Goal: Transaction & Acquisition: Purchase product/service

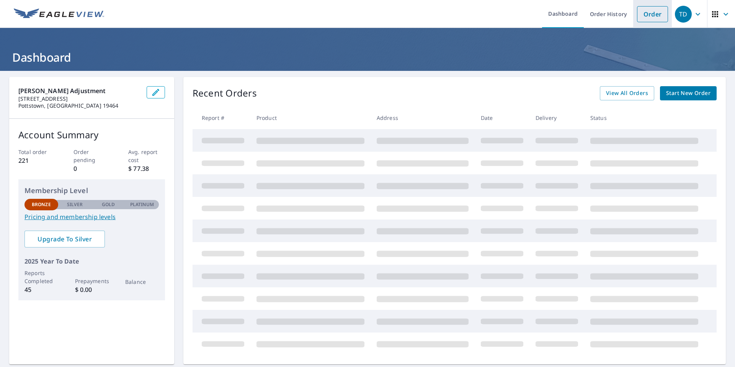
click at [648, 16] on link "Order" at bounding box center [652, 14] width 31 height 16
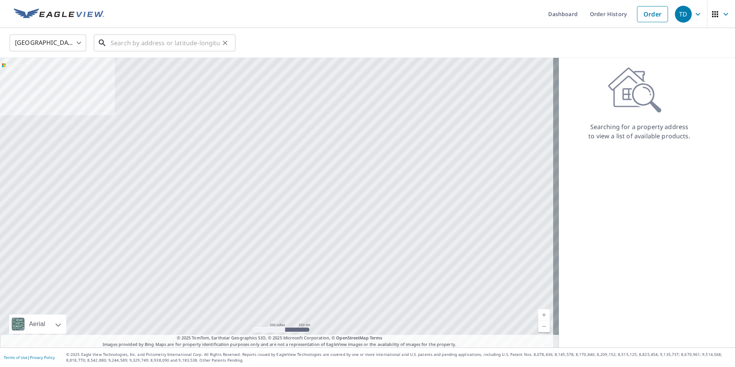
drag, startPoint x: 160, startPoint y: 41, endPoint x: 164, endPoint y: 43, distance: 4.1
click at [164, 43] on input "text" at bounding box center [165, 42] width 109 height 21
click at [123, 42] on input "text" at bounding box center [165, 42] width 109 height 21
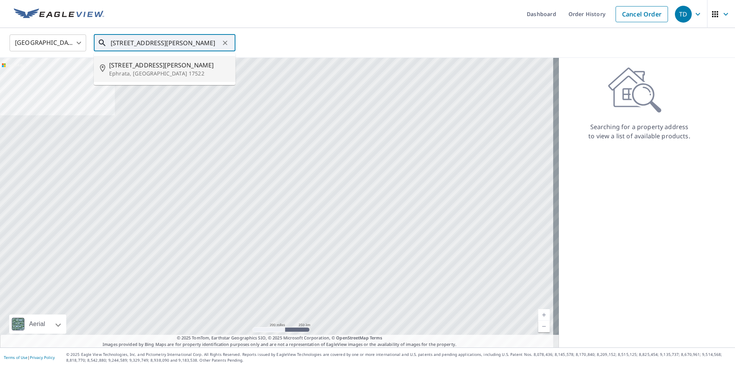
click at [131, 62] on span "[STREET_ADDRESS][PERSON_NAME]" at bounding box center [169, 65] width 120 height 9
type input "[STREET_ADDRESS][PERSON_NAME]"
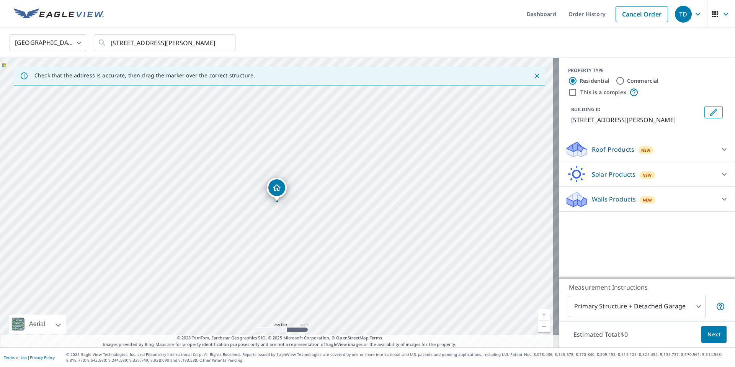
click at [690, 306] on body "TD TD Dashboard Order History Cancel Order TD [GEOGRAPHIC_DATA] [GEOGRAPHIC_DAT…" at bounding box center [367, 183] width 735 height 367
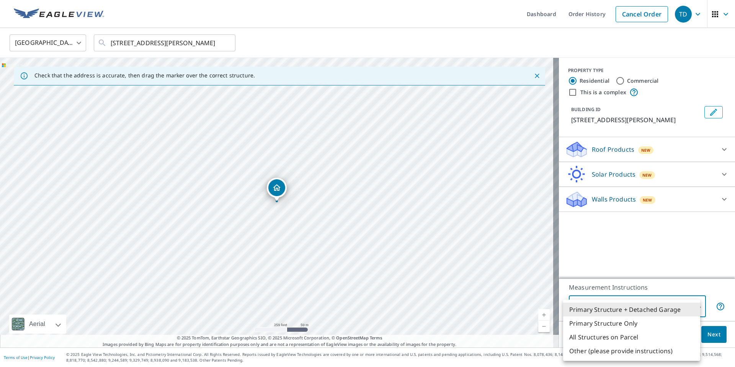
click at [638, 322] on li "Primary Structure Only" at bounding box center [631, 323] width 137 height 14
type input "2"
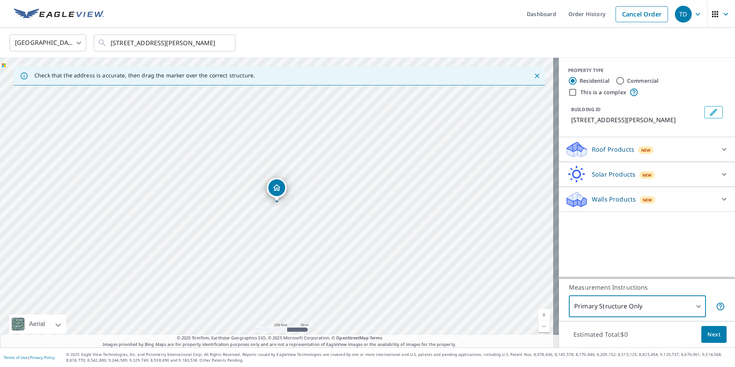
click at [676, 304] on body "TD TD Dashboard Order History Cancel Order TD [GEOGRAPHIC_DATA] [GEOGRAPHIC_DAT…" at bounding box center [367, 183] width 735 height 367
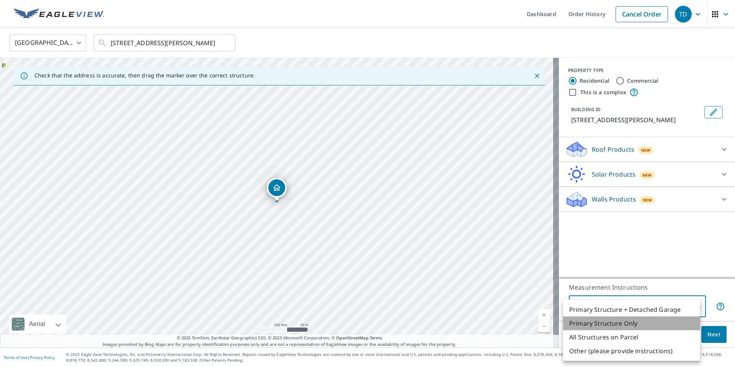
click at [642, 322] on li "Primary Structure Only" at bounding box center [631, 323] width 137 height 14
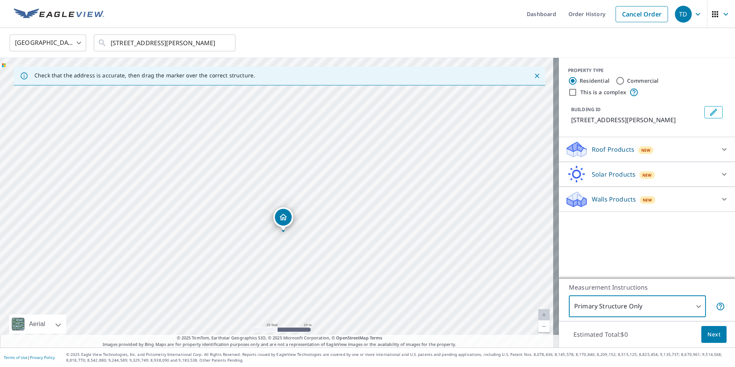
click at [720, 151] on icon at bounding box center [724, 149] width 9 height 9
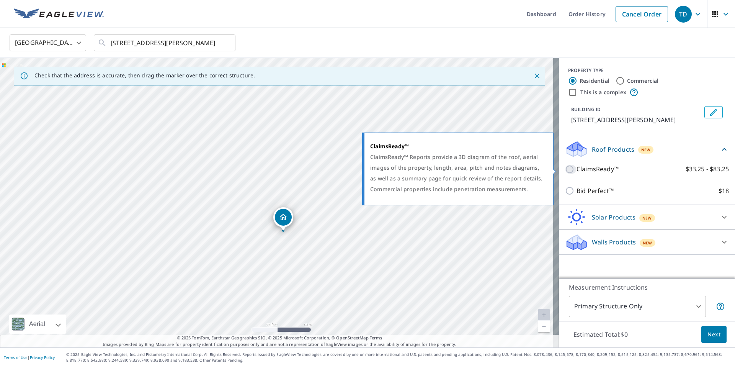
click at [569, 172] on input "ClaimsReady™ $33.25 - $83.25" at bounding box center [570, 169] width 11 height 9
checkbox input "true"
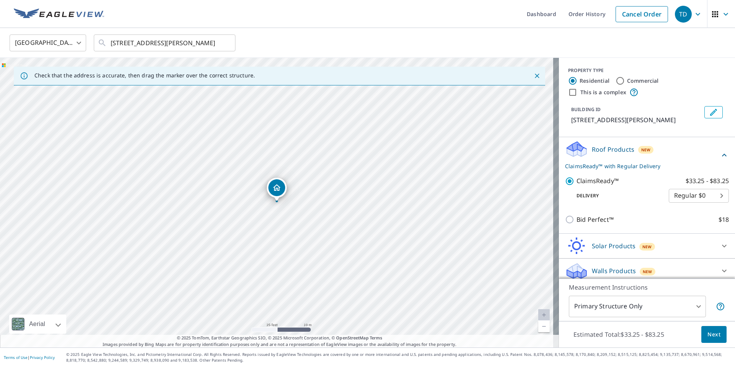
click at [709, 193] on body "TD TD Dashboard Order History Cancel Order TD [GEOGRAPHIC_DATA] [GEOGRAPHIC_DAT…" at bounding box center [367, 183] width 735 height 367
click at [703, 211] on li "Express $31.75" at bounding box center [688, 210] width 60 height 14
type input "4"
click at [709, 331] on span "Next" at bounding box center [714, 335] width 13 height 10
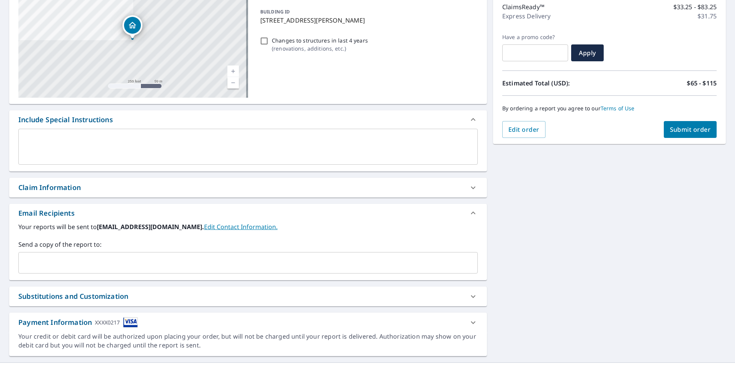
scroll to position [115, 0]
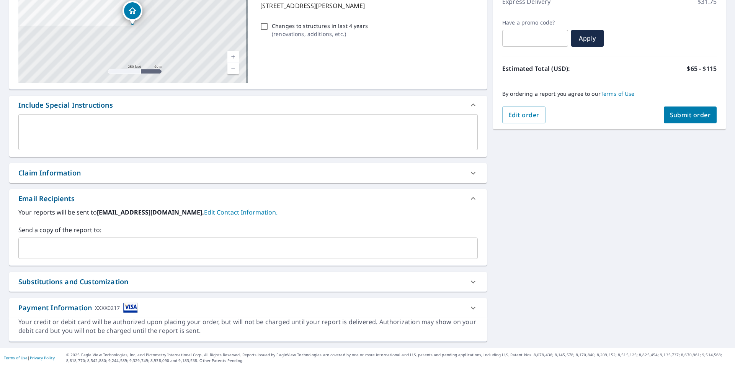
click at [96, 240] on div "​" at bounding box center [248, 247] width 460 height 21
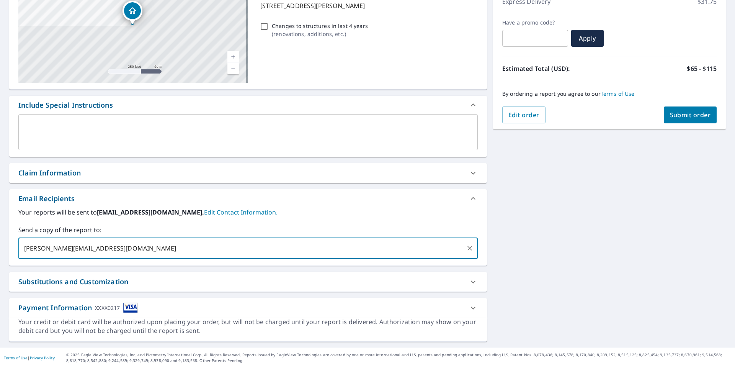
scroll to position [115, 0]
type input "[PERSON_NAME][EMAIL_ADDRESS][DOMAIN_NAME]"
click at [469, 170] on icon at bounding box center [473, 172] width 9 height 9
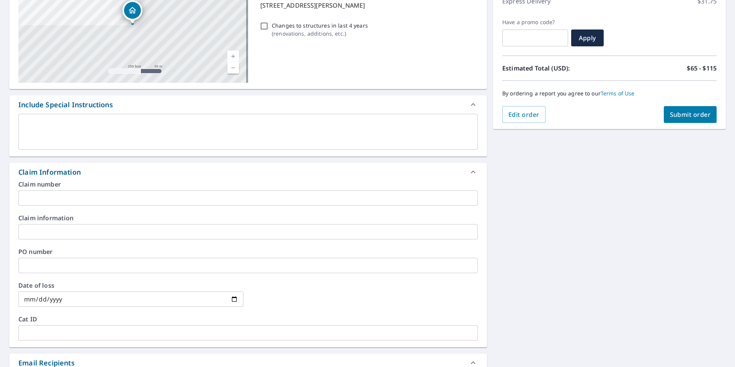
click at [201, 194] on input "text" at bounding box center [248, 197] width 460 height 15
click at [56, 197] on input "text" at bounding box center [248, 197] width 460 height 15
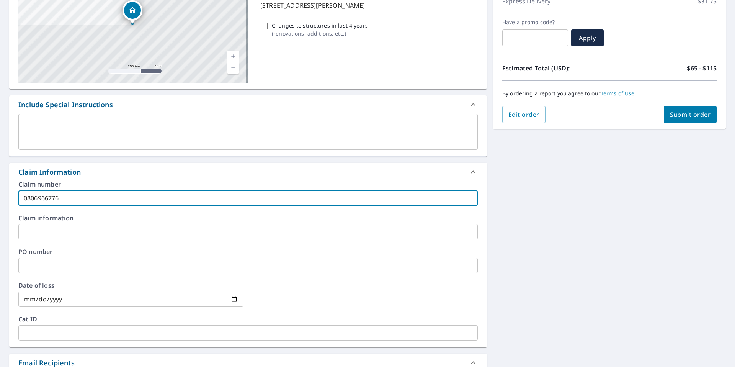
type input "0806966776"
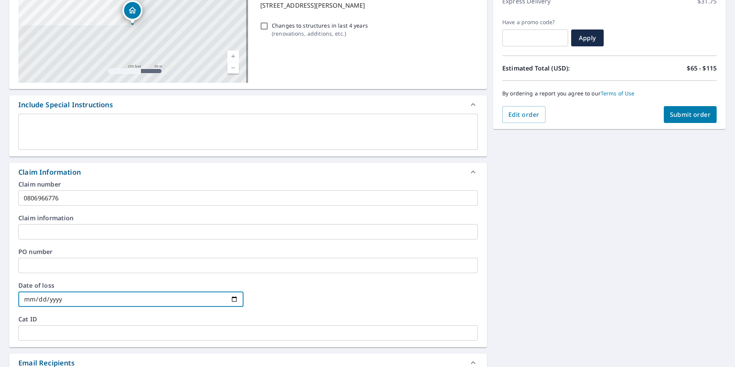
click at [231, 299] on input "date" at bounding box center [130, 298] width 225 height 15
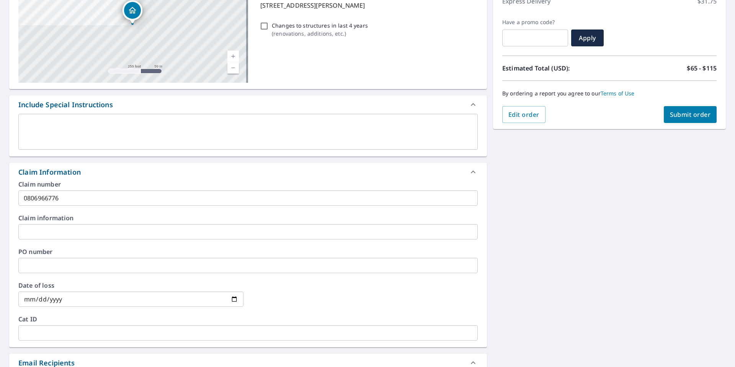
click at [235, 299] on input "date" at bounding box center [130, 298] width 225 height 15
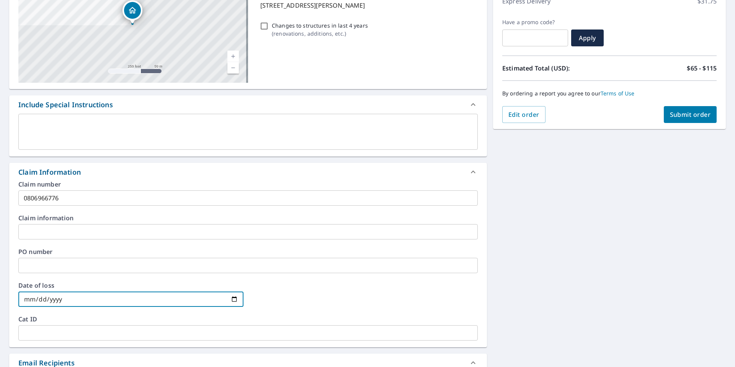
type input "[DATE]"
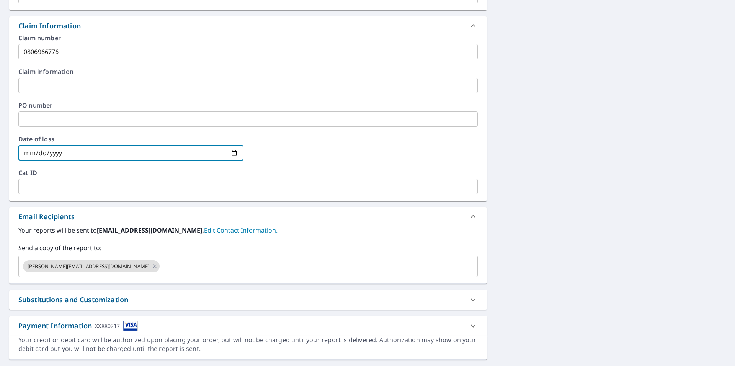
scroll to position [280, 0]
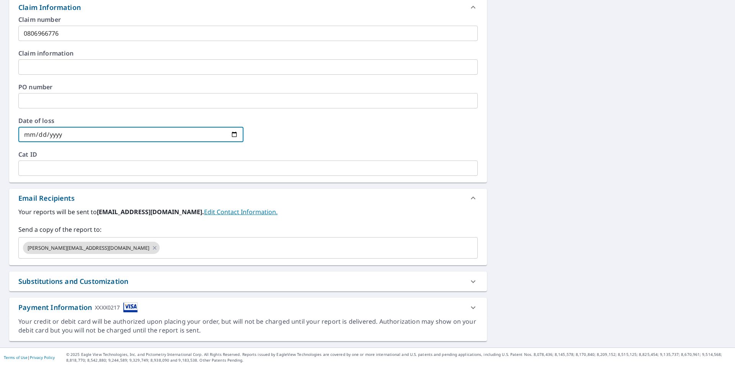
click at [471, 282] on icon at bounding box center [473, 281] width 5 height 3
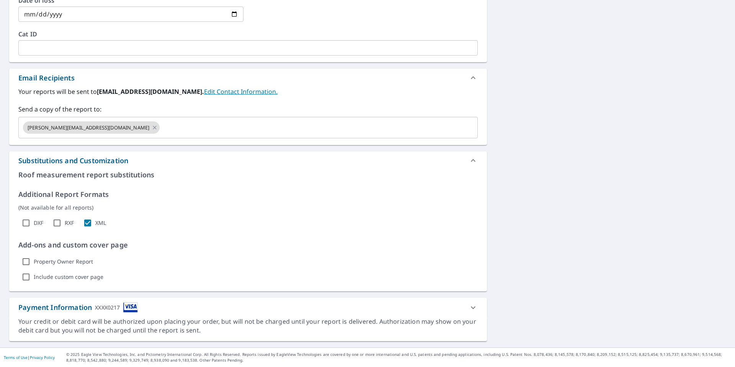
scroll to position [170, 0]
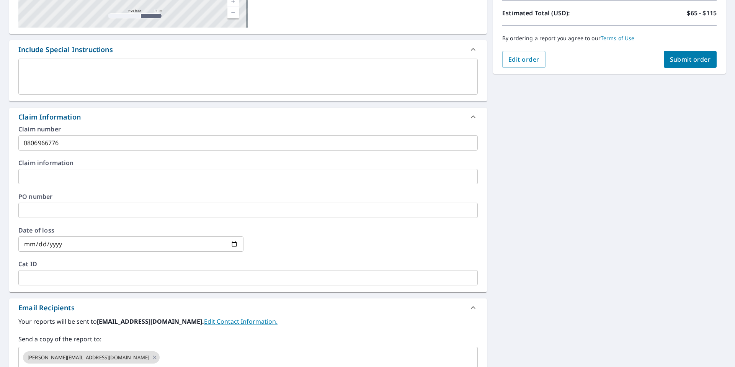
click at [676, 56] on span "Submit order" at bounding box center [690, 59] width 41 height 8
